Goal: Navigation & Orientation: Go to known website

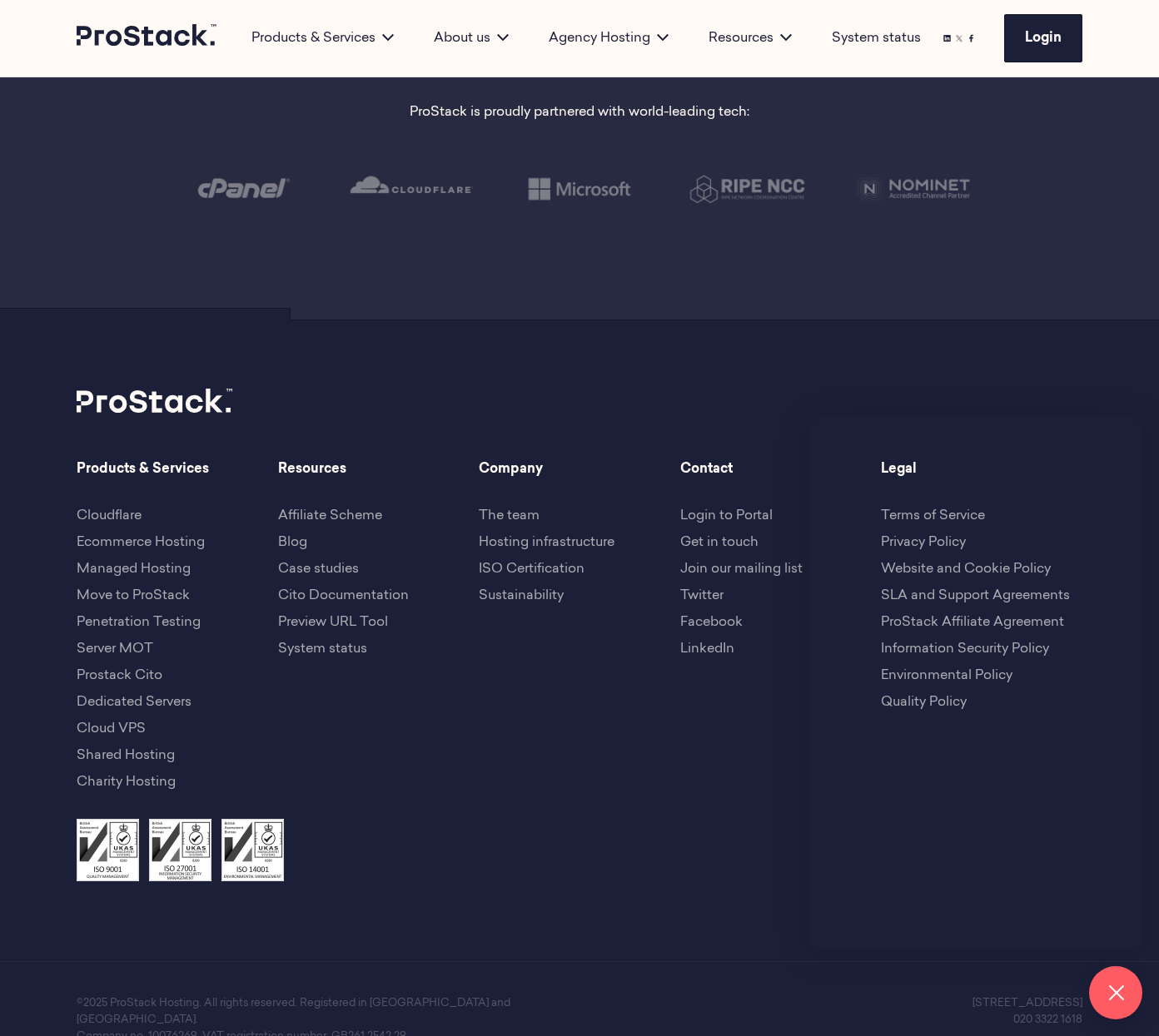
scroll to position [3619, 0]
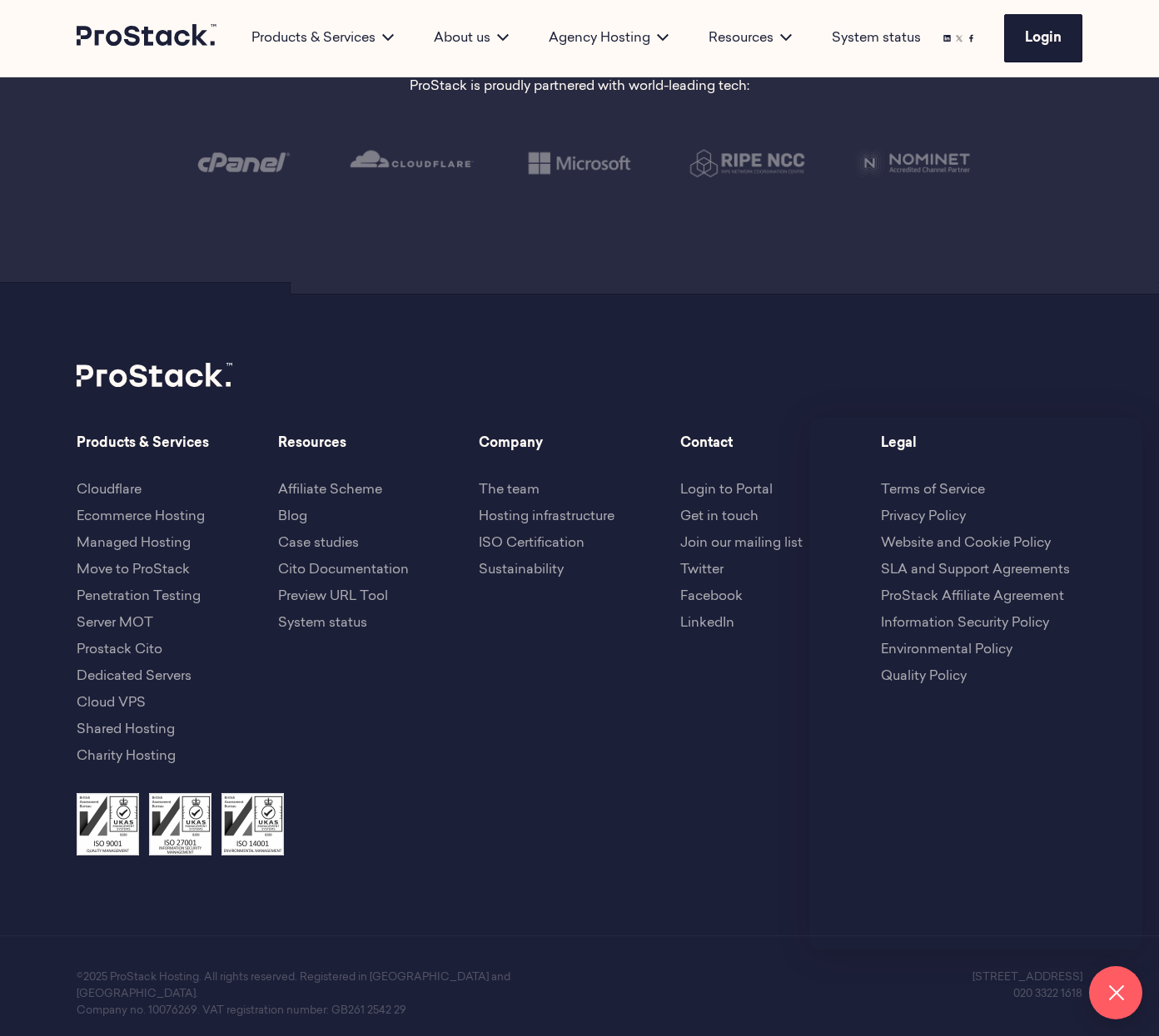
click at [1118, 994] on button at bounding box center [1115, 993] width 53 height 53
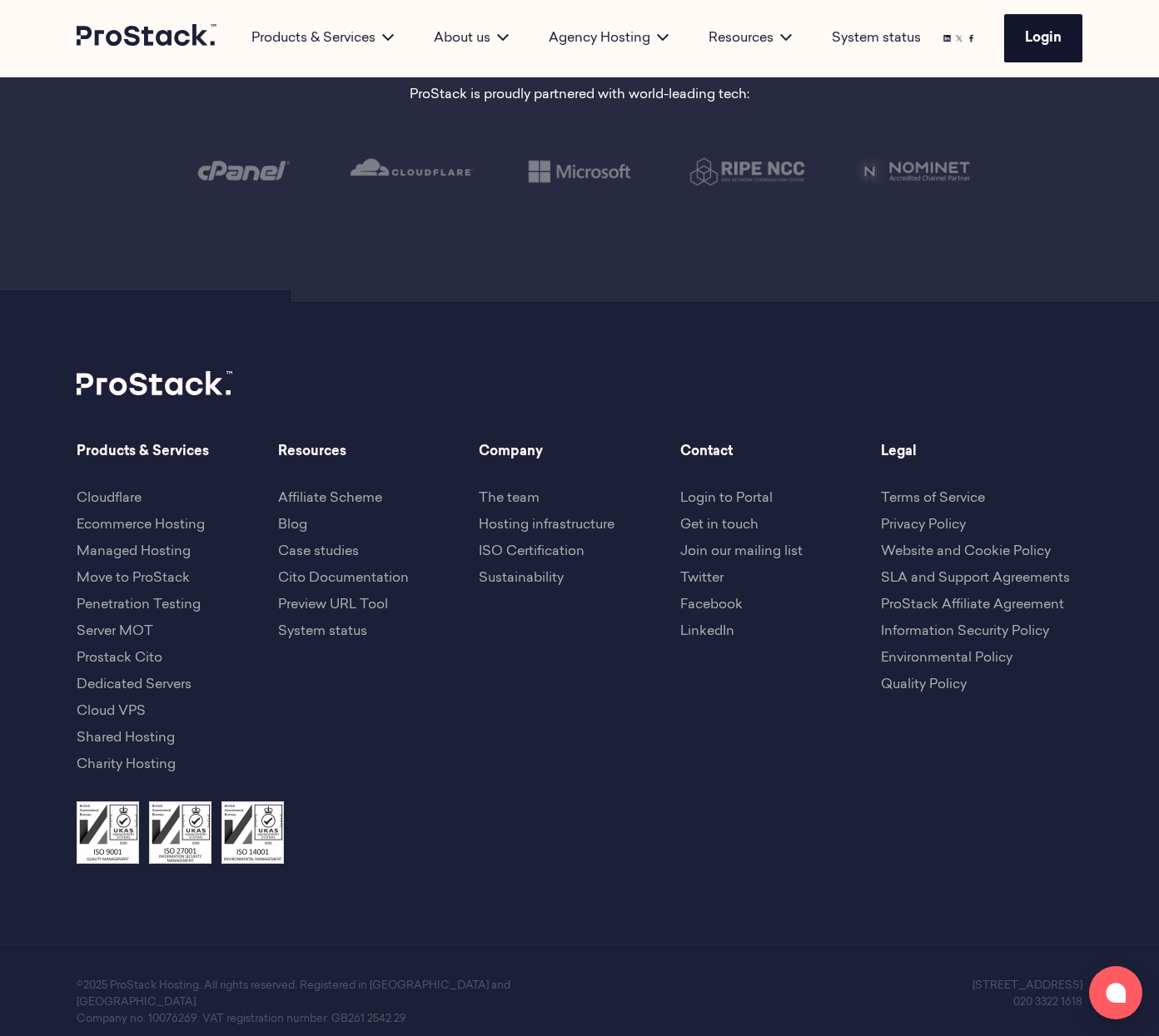
click at [1052, 27] on link "Login" at bounding box center [1043, 38] width 78 height 49
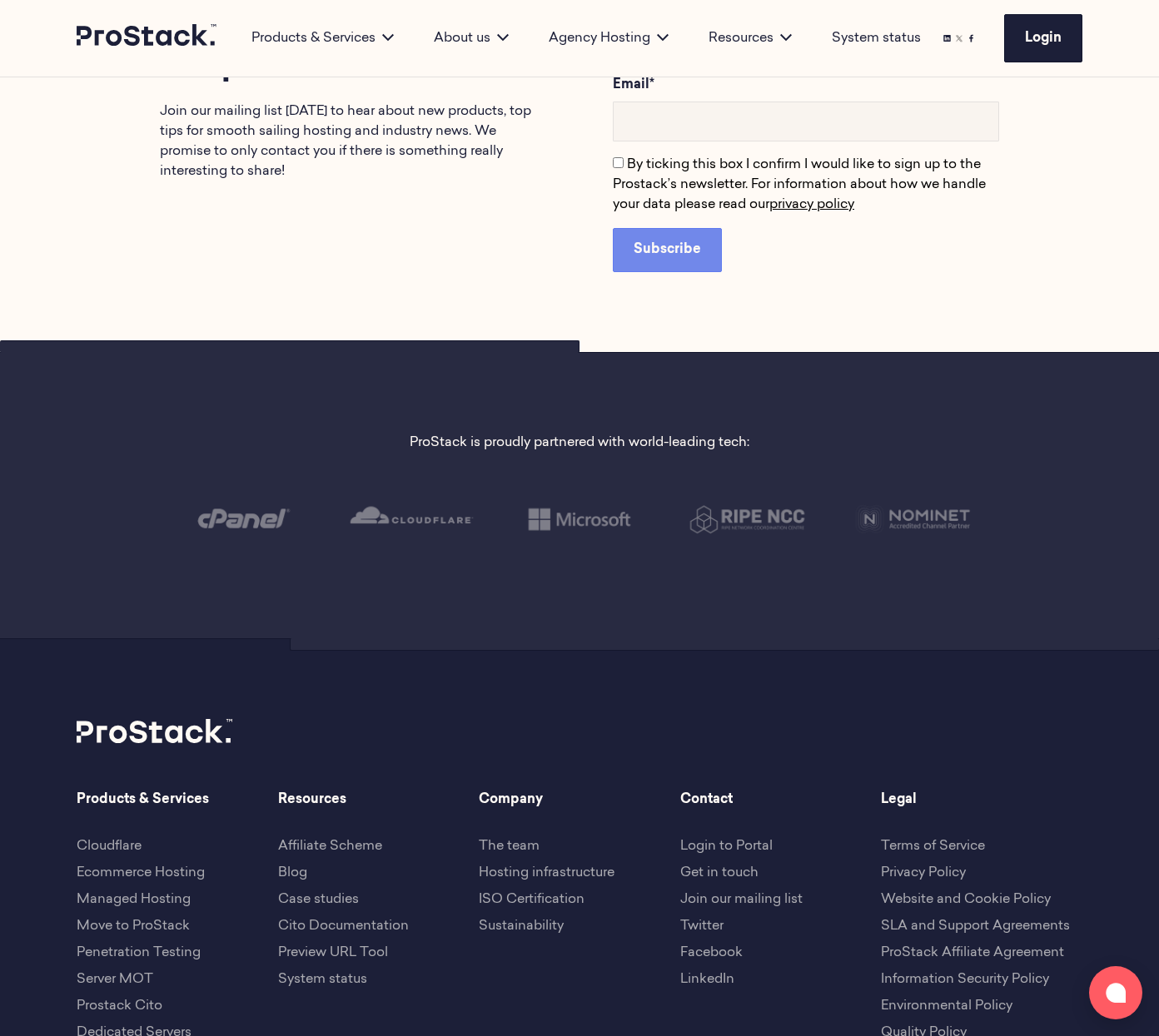
scroll to position [3264, 0]
click at [1103, 1006] on button at bounding box center [1115, 993] width 53 height 53
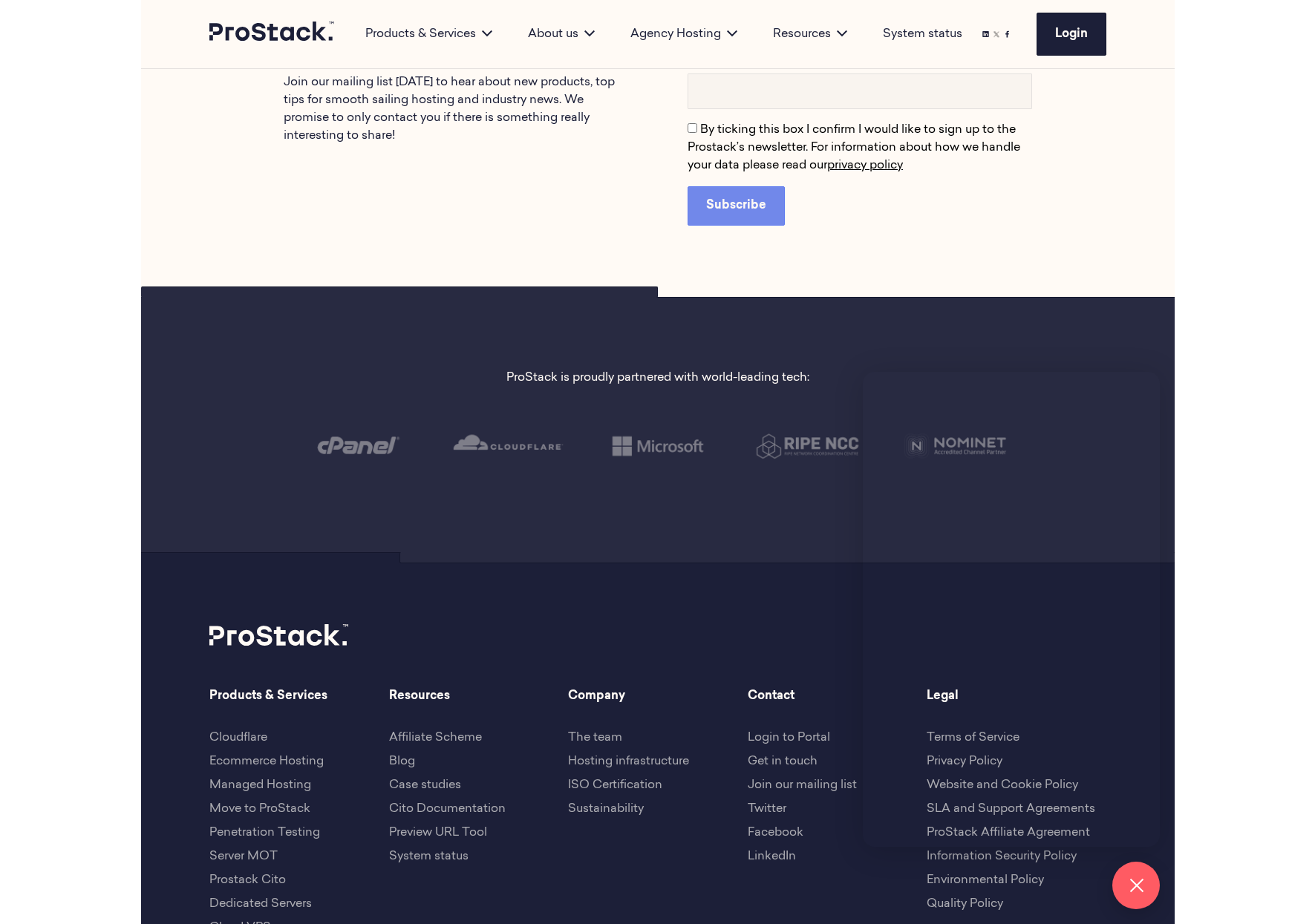
scroll to position [2929, 0]
